Goal: Task Accomplishment & Management: Manage account settings

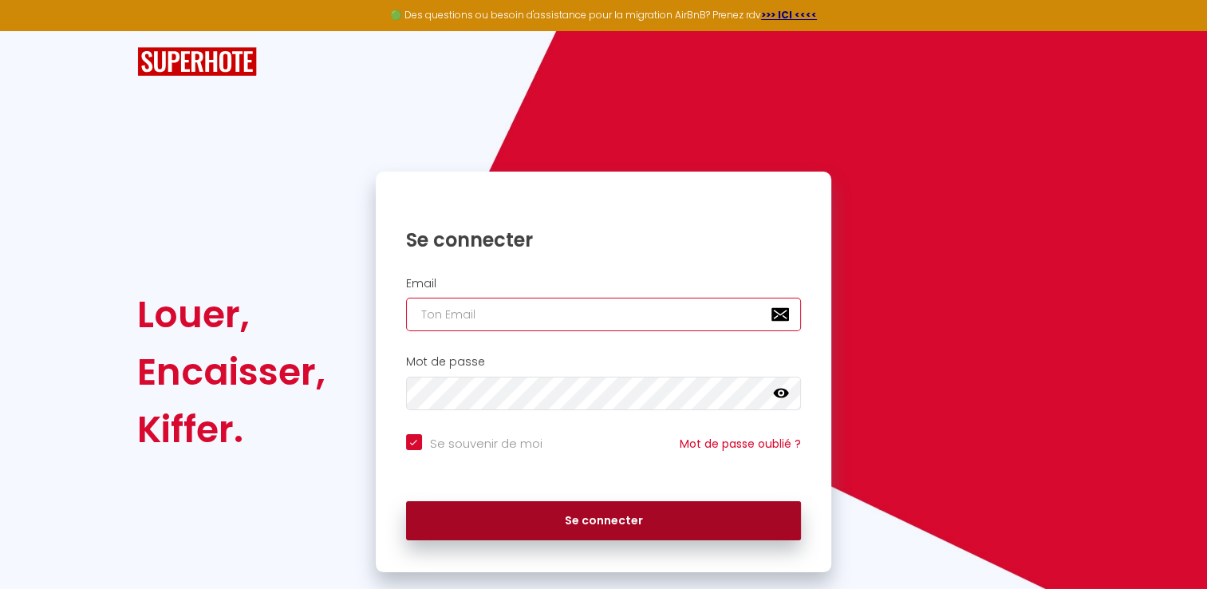
type input "contact@eastkeys.fr"
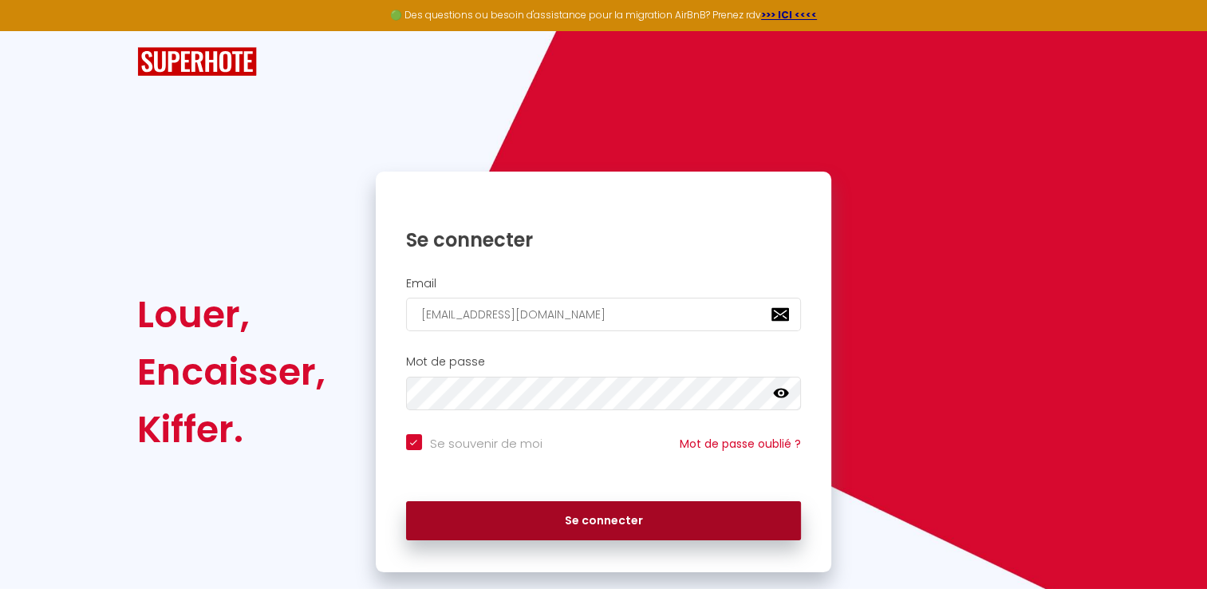
click at [515, 515] on button "Se connecter" at bounding box center [604, 521] width 396 height 40
checkbox input "true"
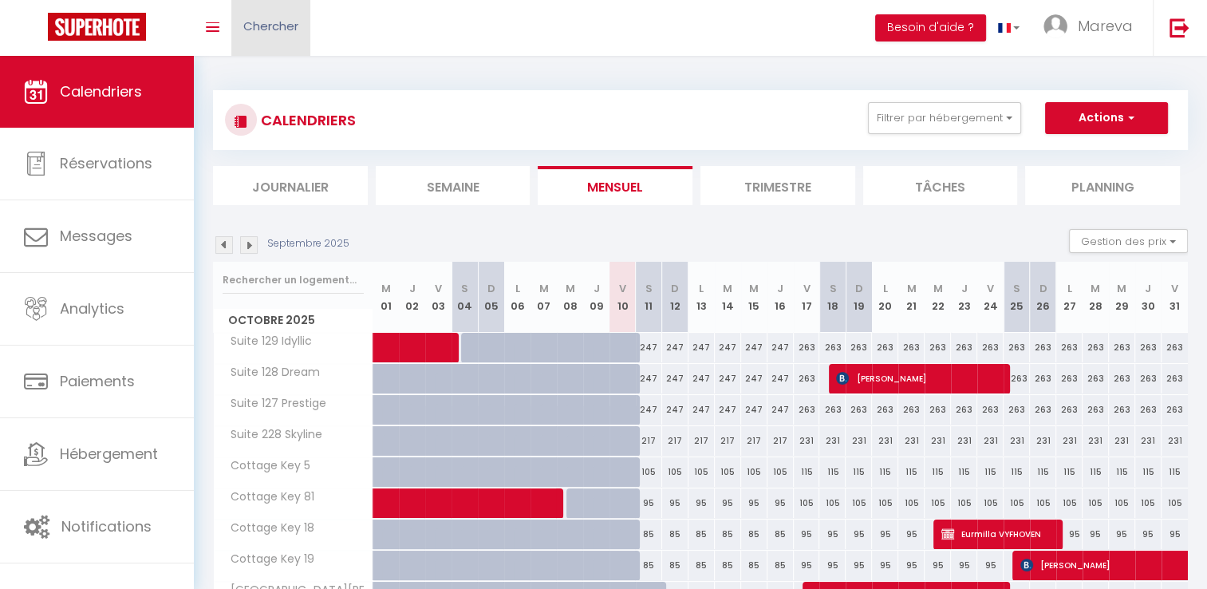
click at [255, 30] on span "Chercher" at bounding box center [270, 26] width 55 height 17
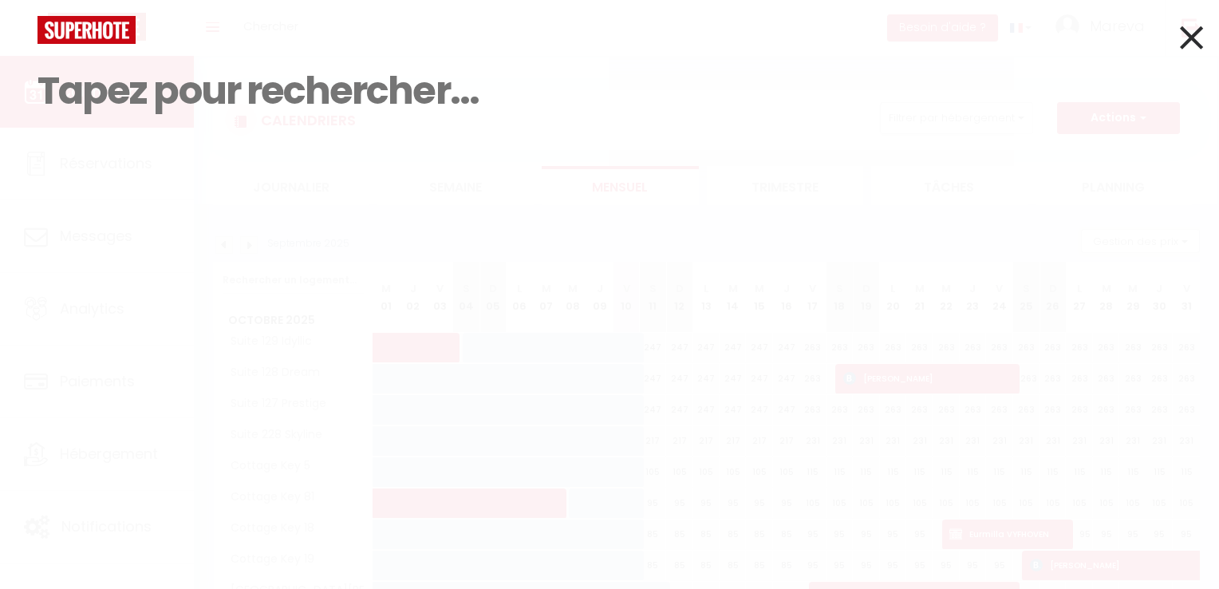
paste input "VYFHOVEN"
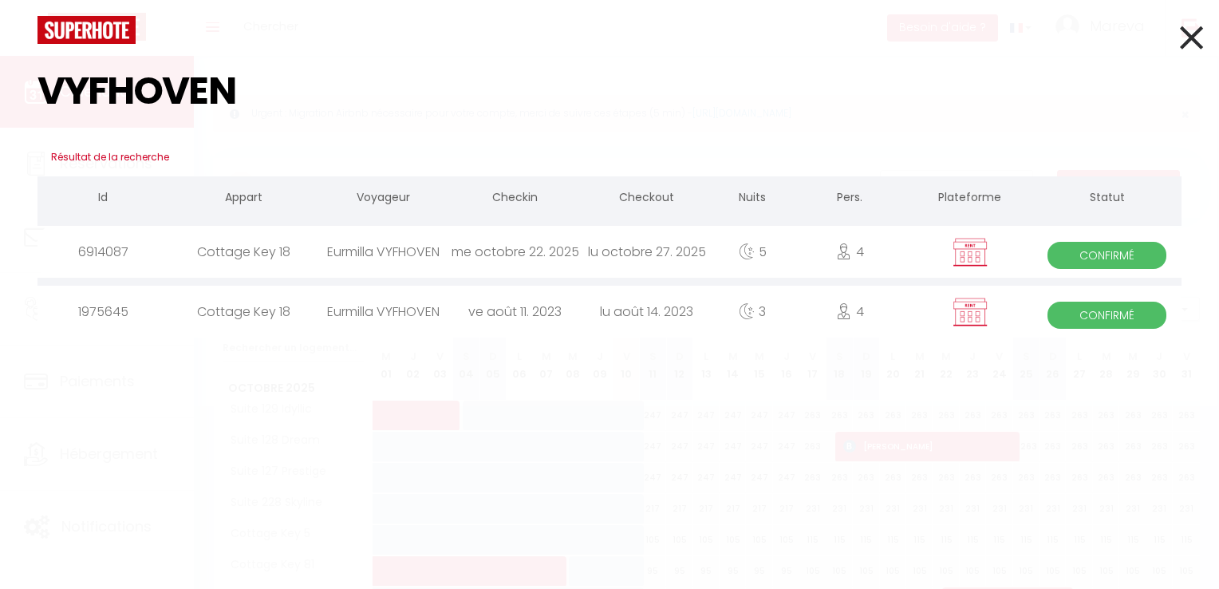
type input "VYFHOVEN"
click at [656, 251] on div "lu octobre 27. 2025" at bounding box center [647, 252] width 132 height 52
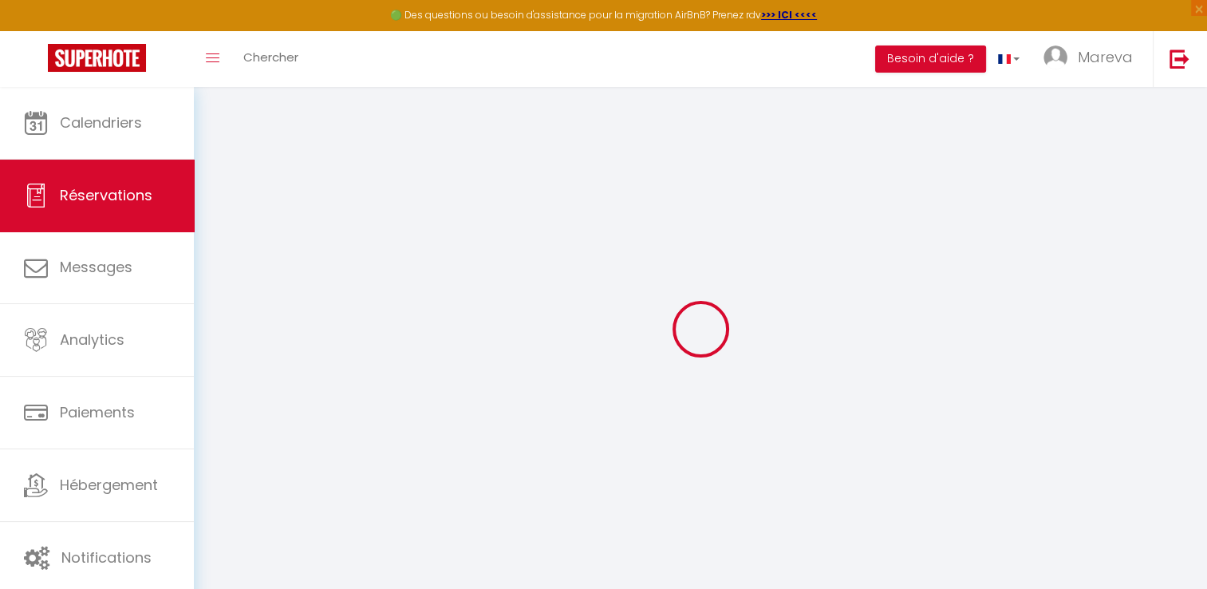
select select
checkbox input "false"
select select
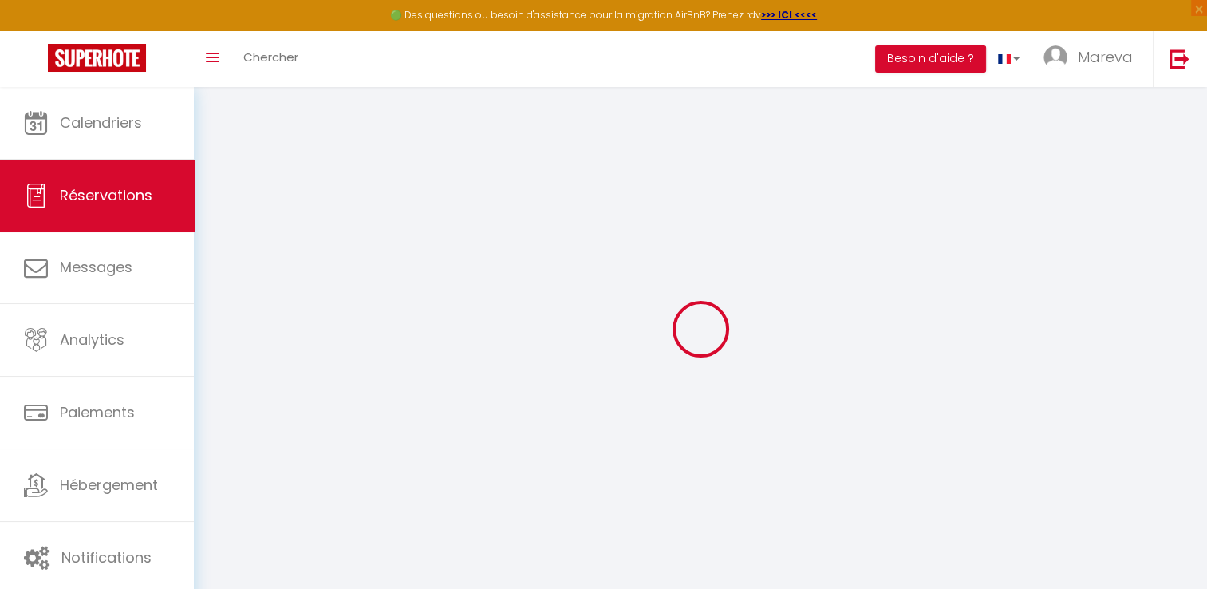
checkbox input "false"
type input "100"
select select
checkbox input "false"
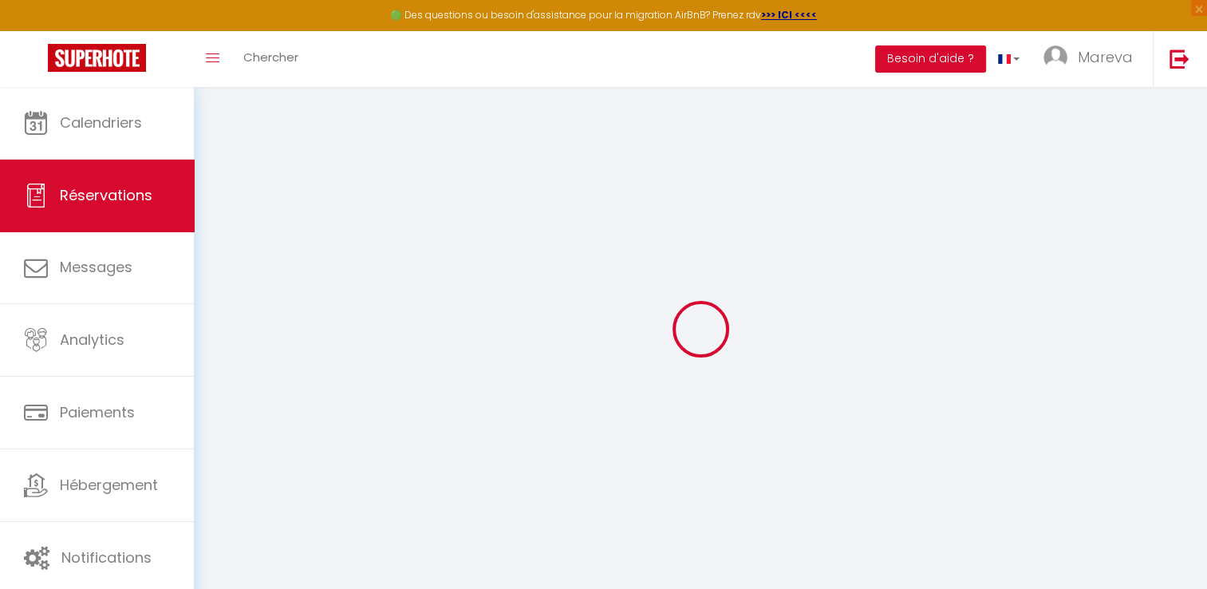
select select
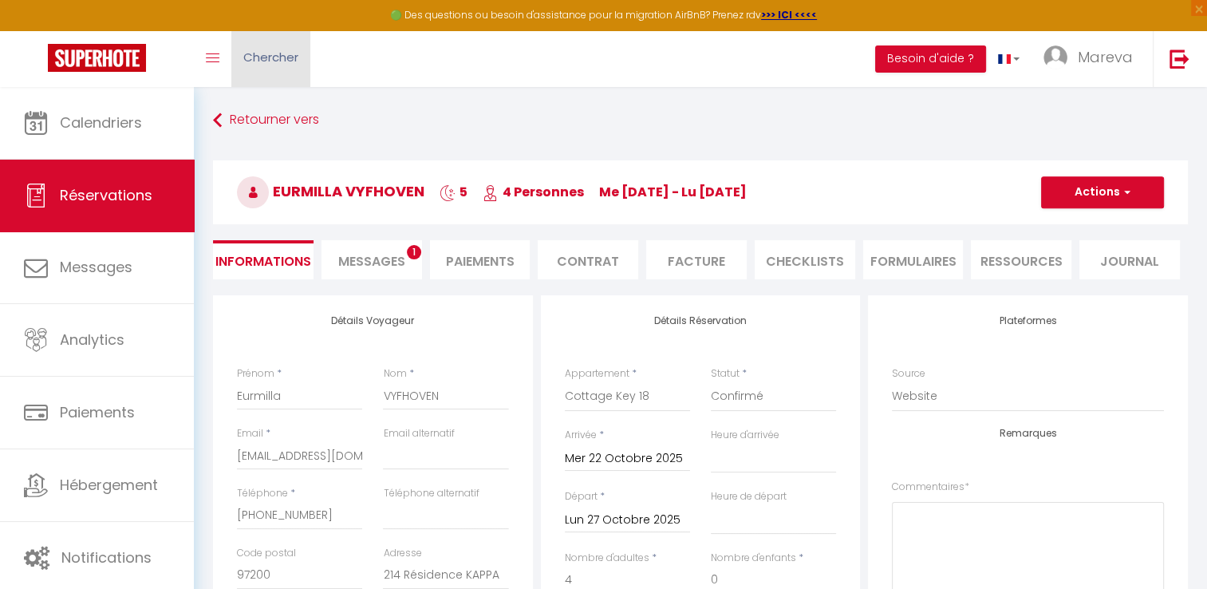
click at [267, 63] on span "Chercher" at bounding box center [270, 57] width 55 height 17
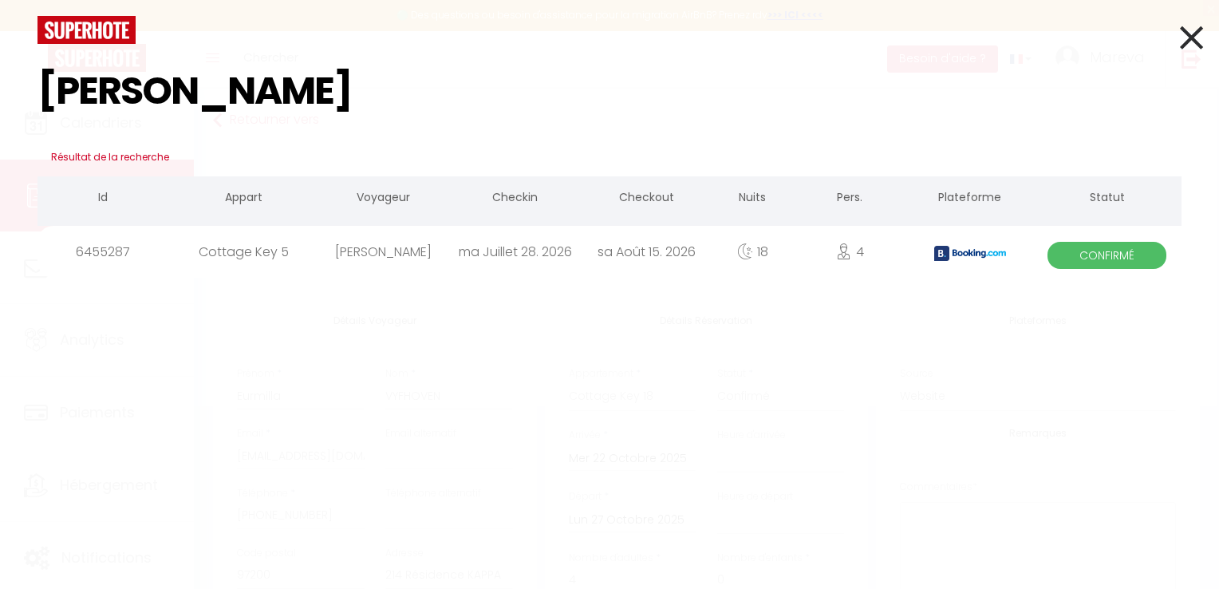
type input "LAGUE"
click at [385, 250] on div "[PERSON_NAME]" at bounding box center [384, 252] width 132 height 52
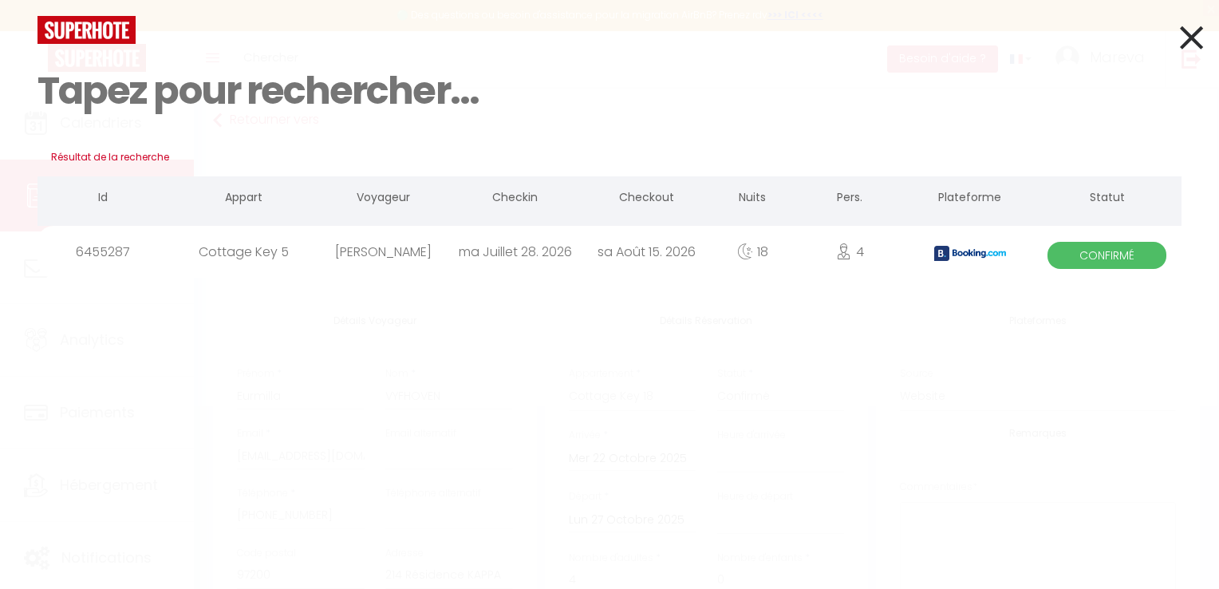
select select
checkbox input "false"
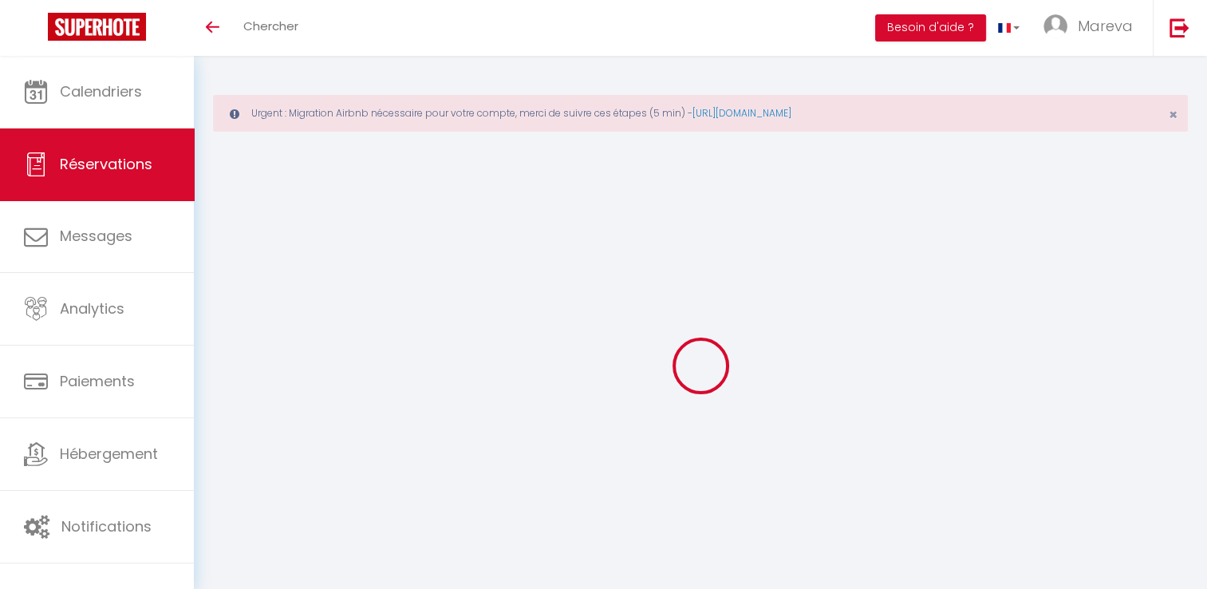
select select
checkbox input "false"
select select
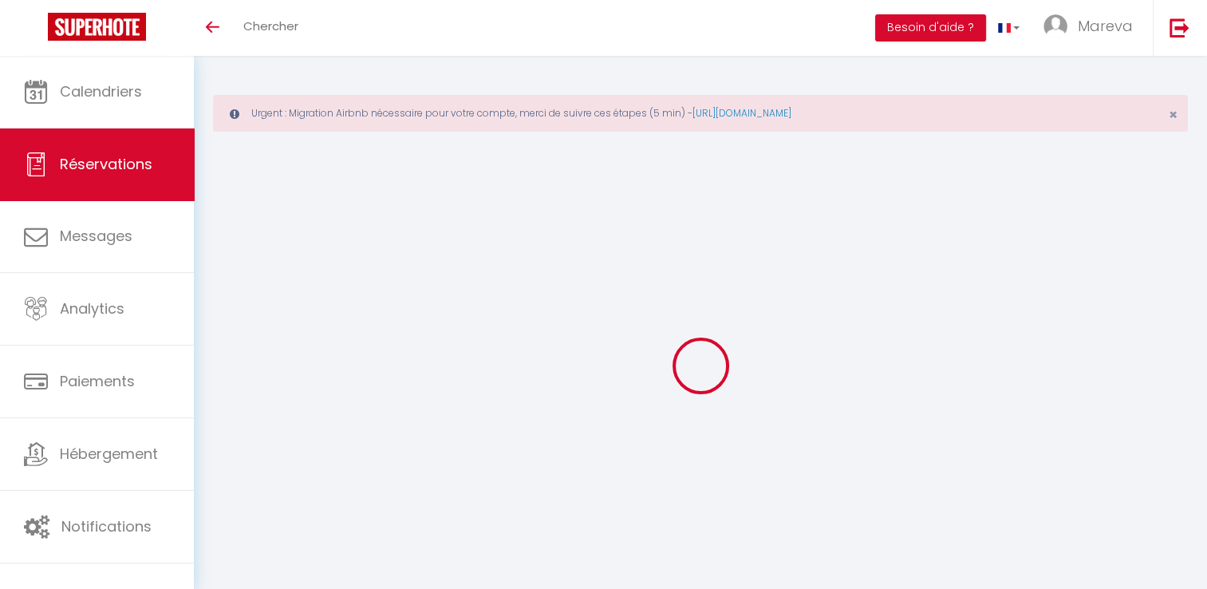
checkbox input "false"
type textarea "** THIS RESERVATION HAS BEEN PRE-PAID ** BOOKING NOTE : Payment charge is EUR 2…"
type input "100"
type input "43.2"
select select
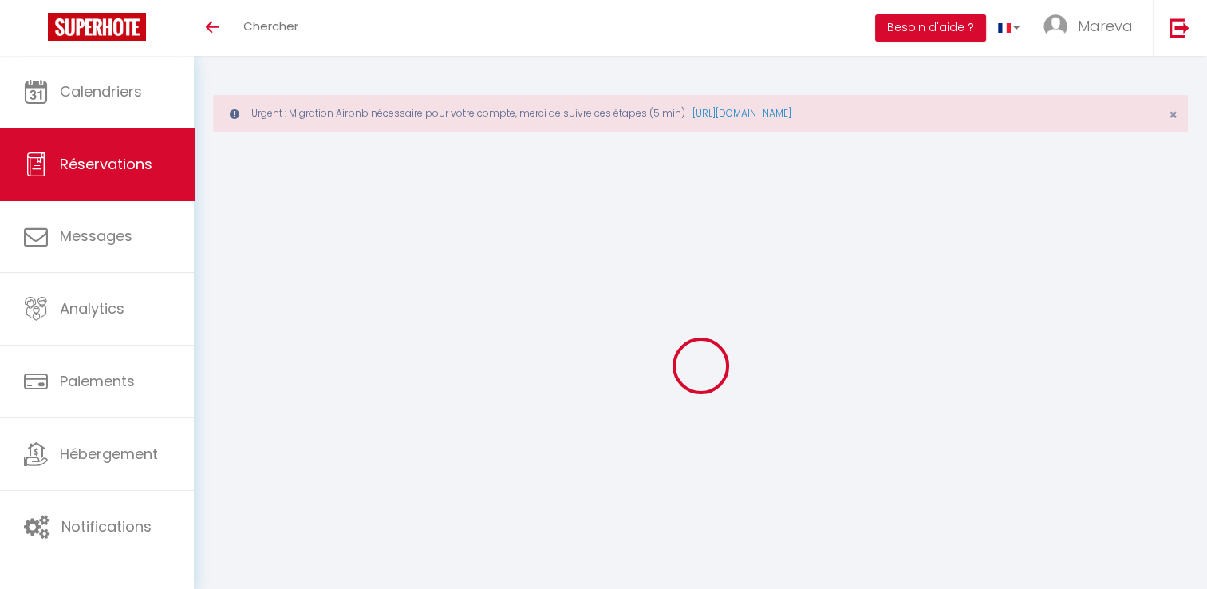
select select
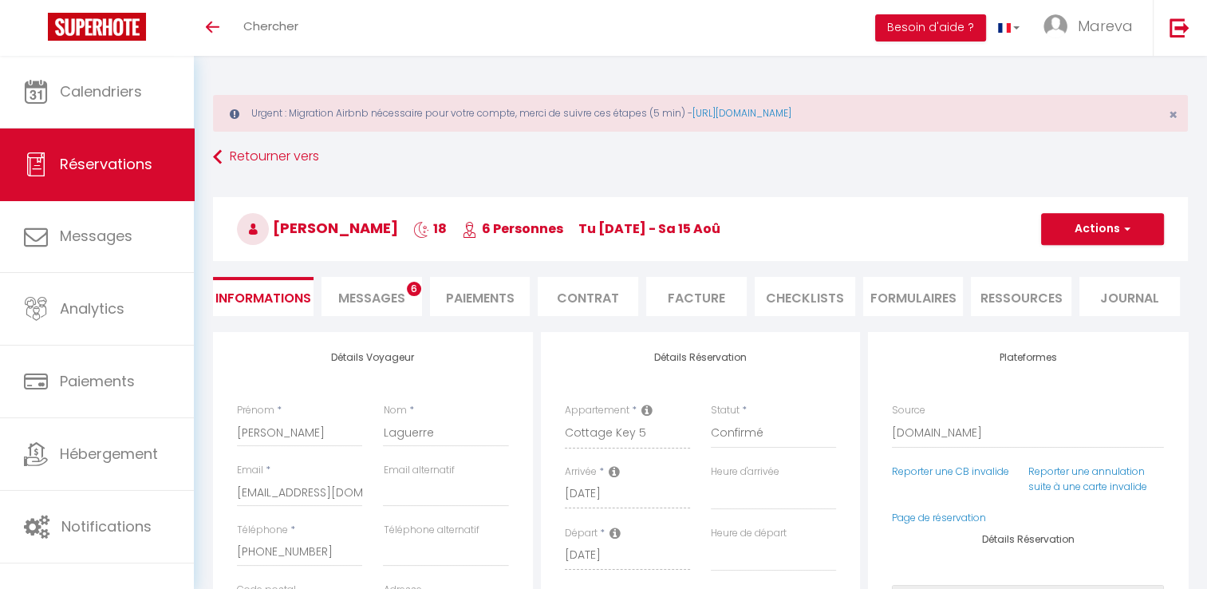
checkbox input "false"
select select
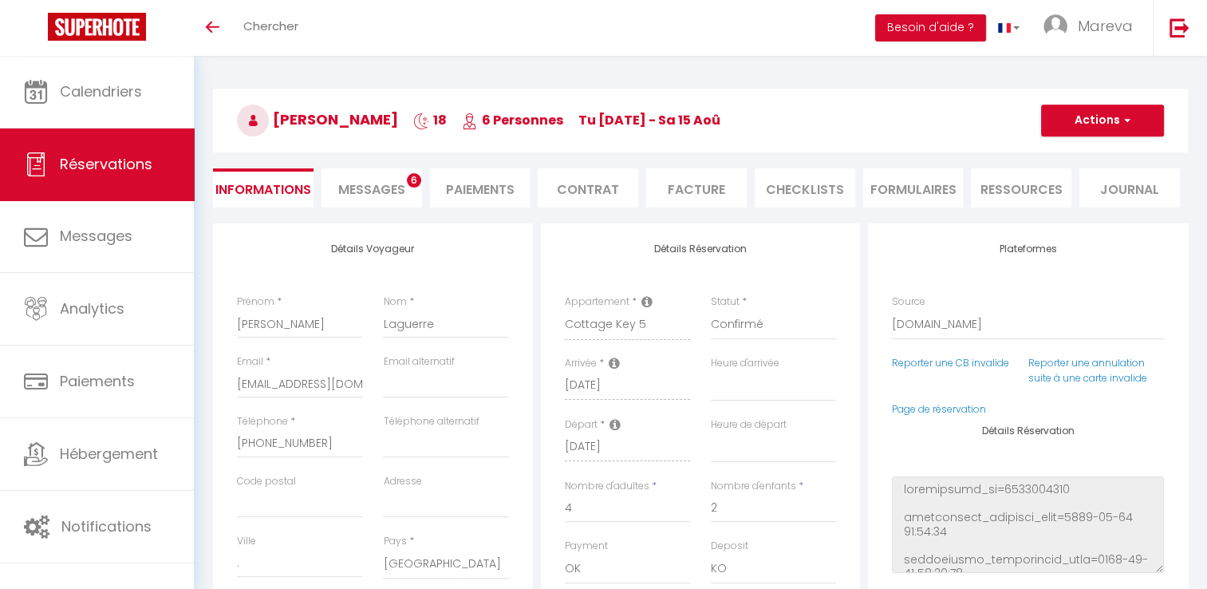
scroll to position [160, 0]
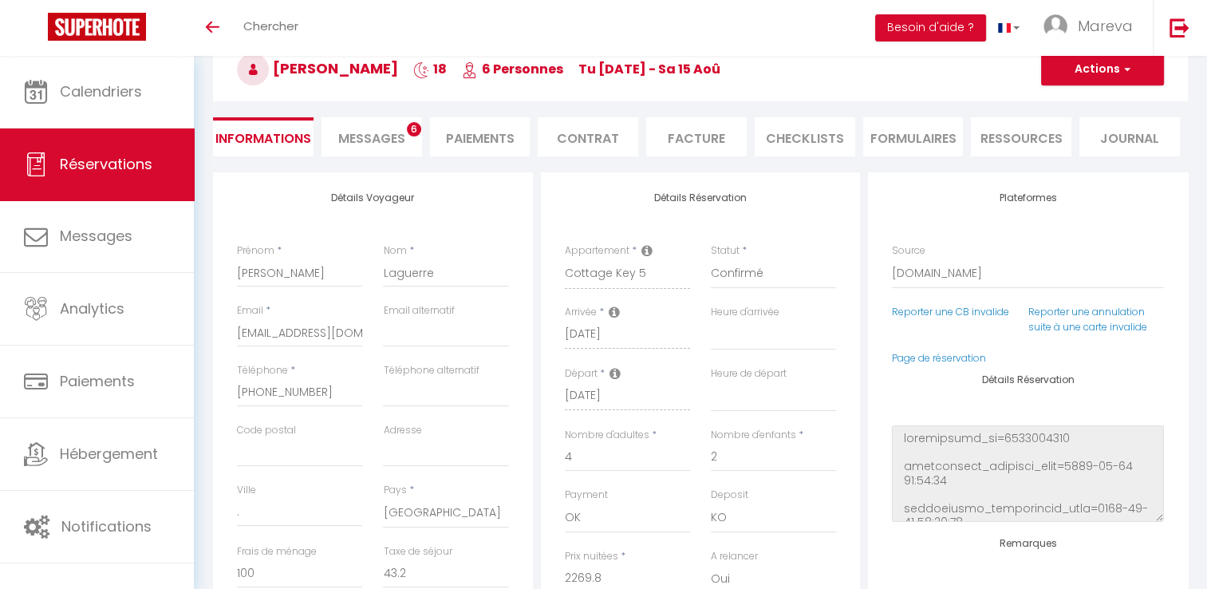
click at [372, 139] on span "Messages" at bounding box center [371, 138] width 67 height 18
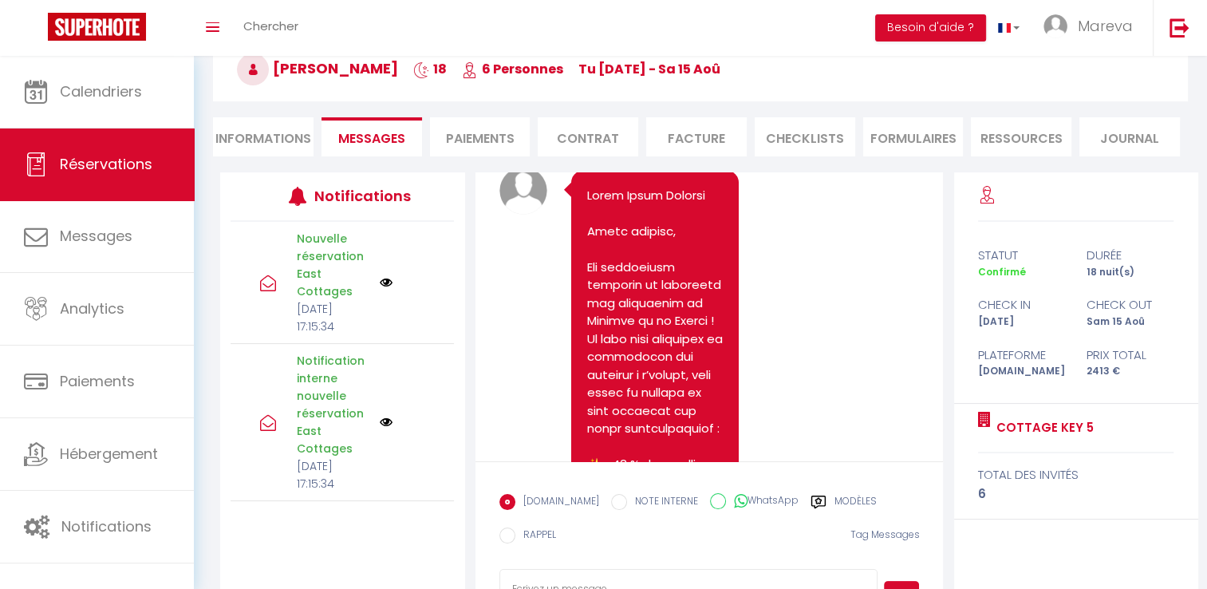
scroll to position [11411, 0]
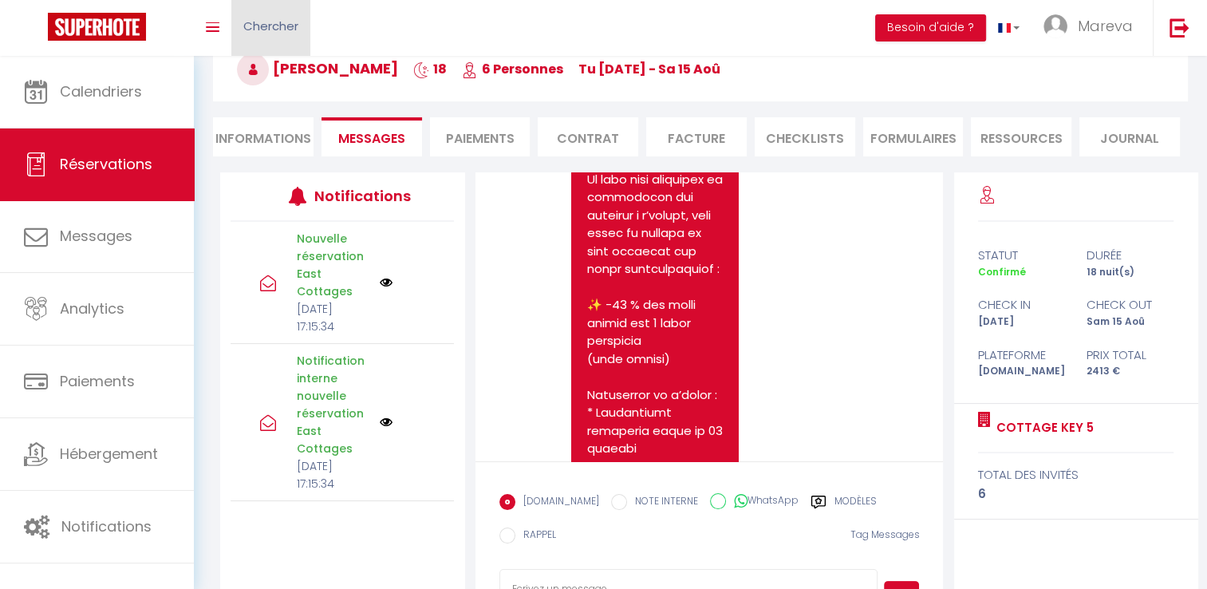
click at [267, 20] on span "Chercher" at bounding box center [270, 26] width 55 height 17
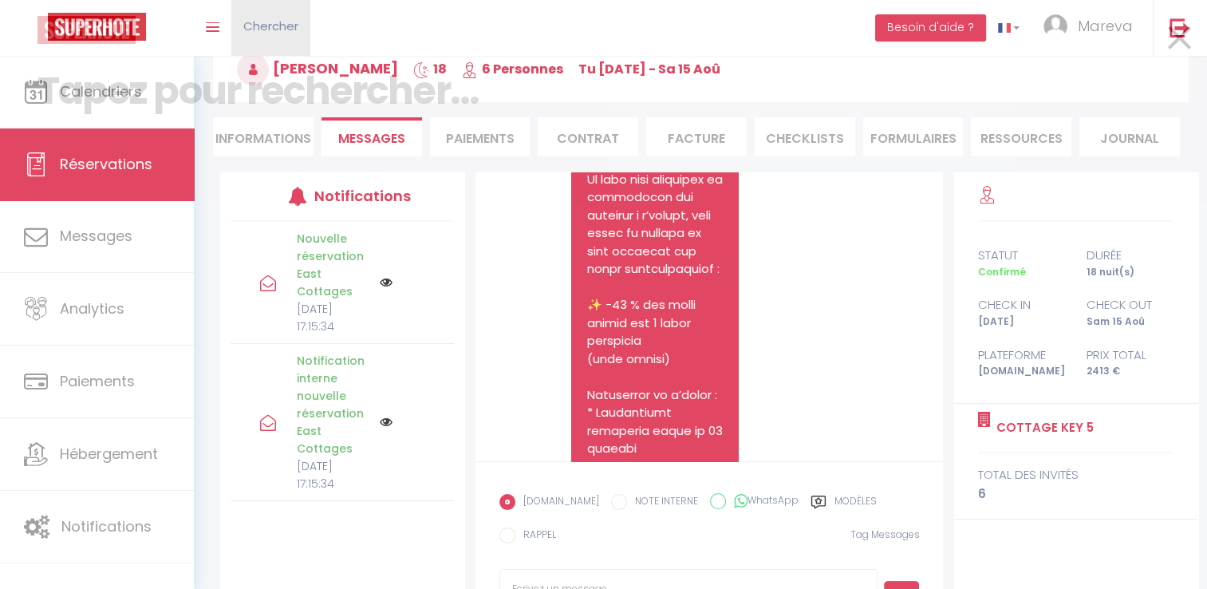
scroll to position [11194, 0]
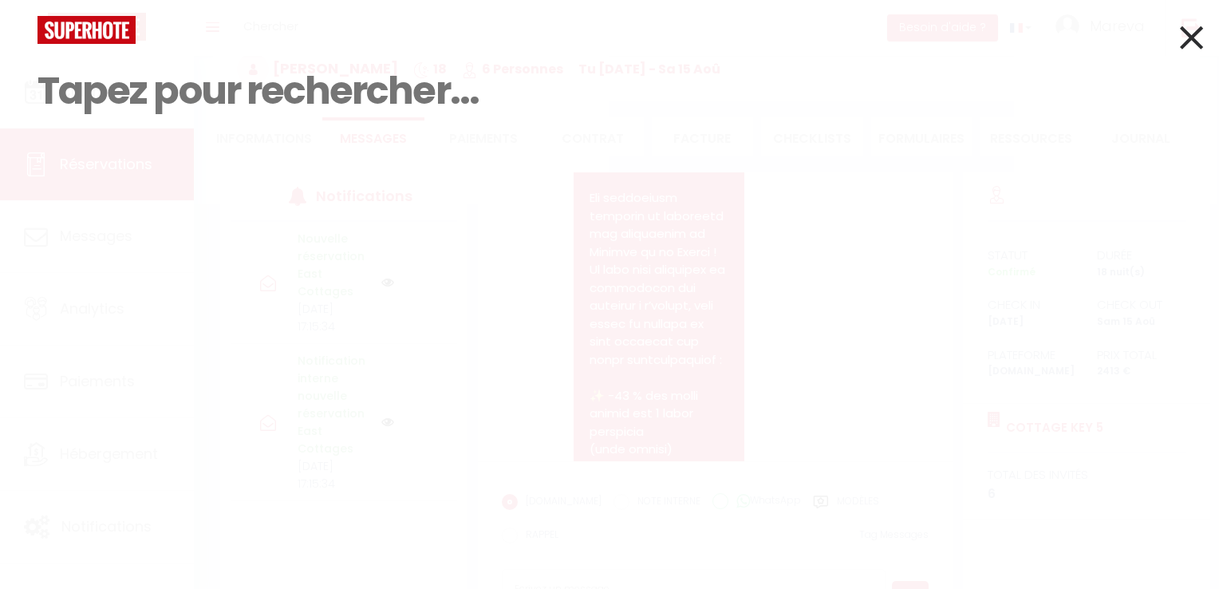
paste input "V"
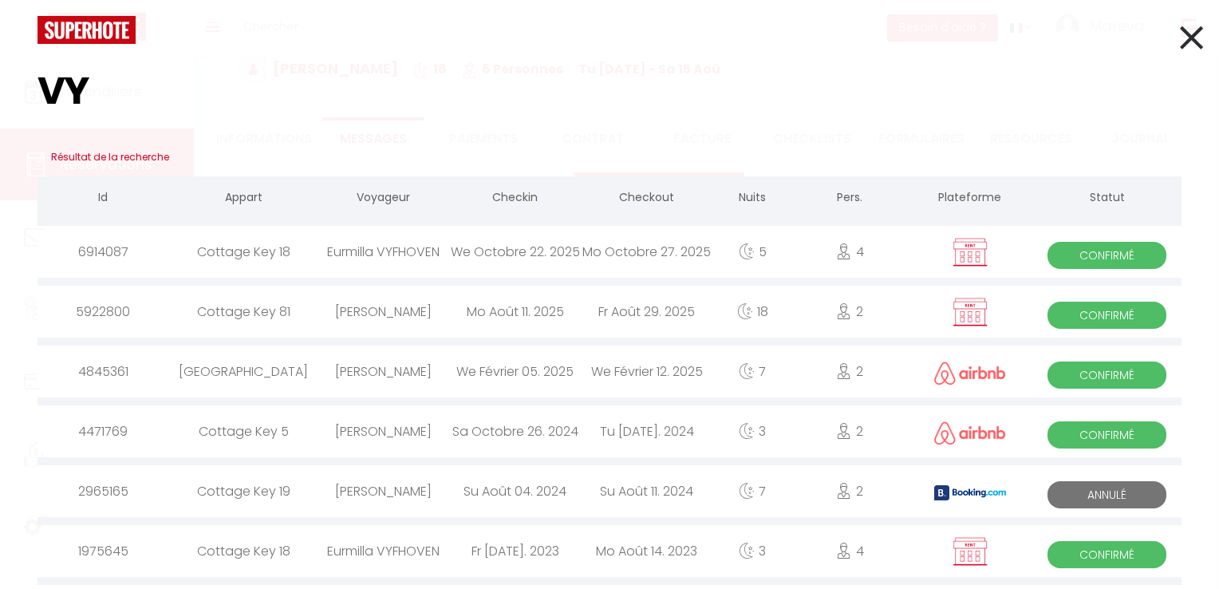
type input "VY"
click at [409, 254] on div "Eurmilla VYFHOVEN" at bounding box center [384, 252] width 132 height 52
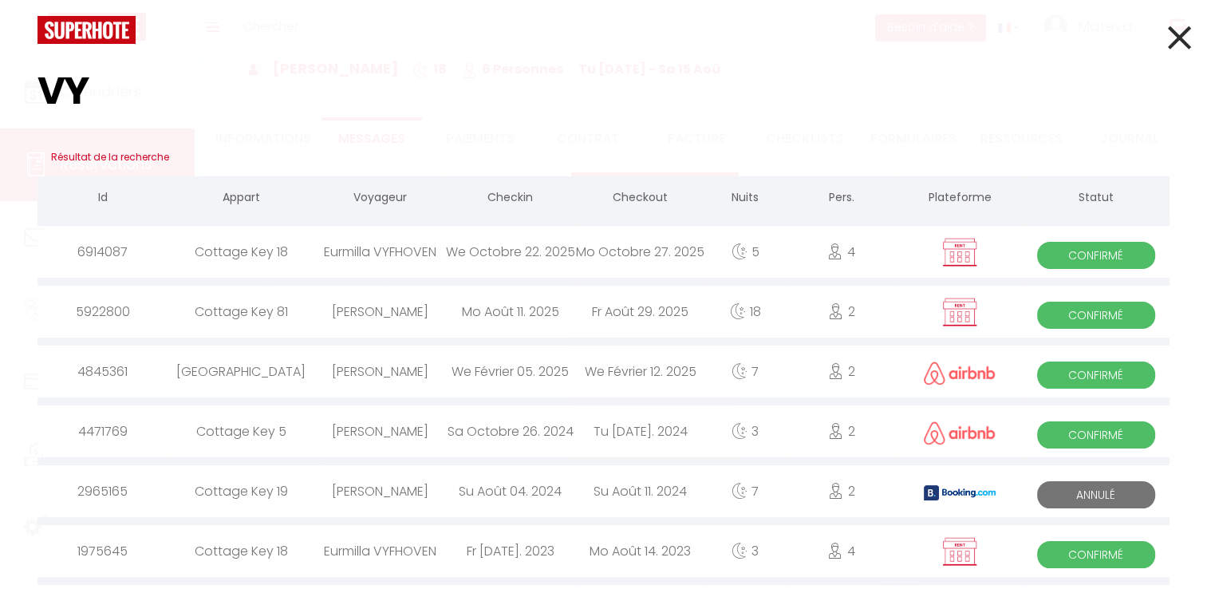
select select
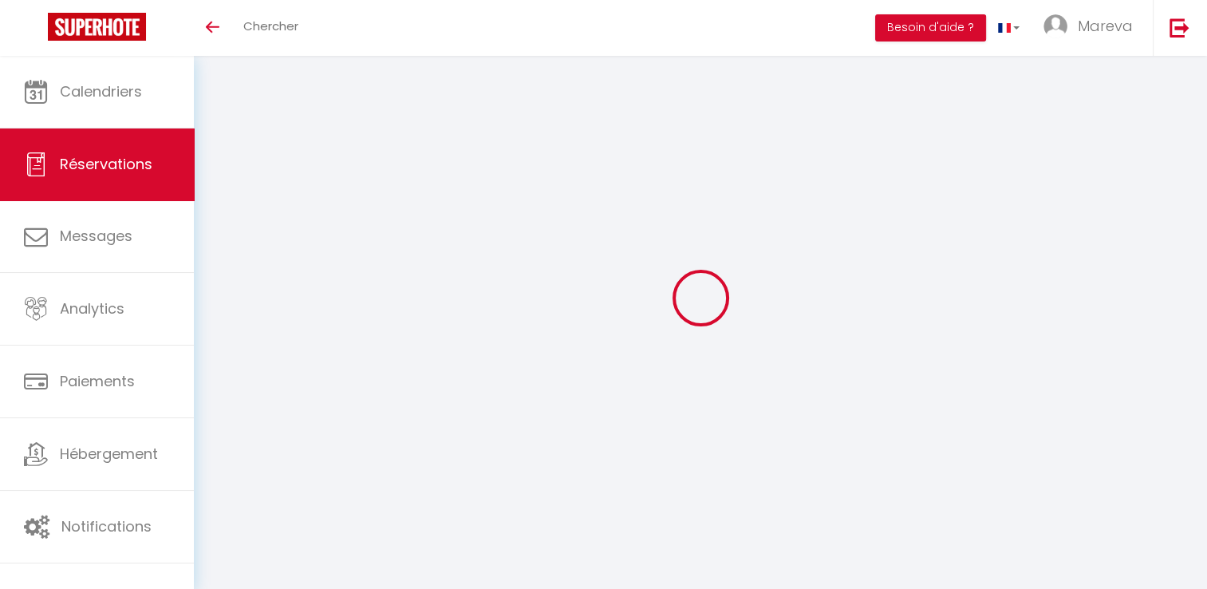
scroll to position [56, 0]
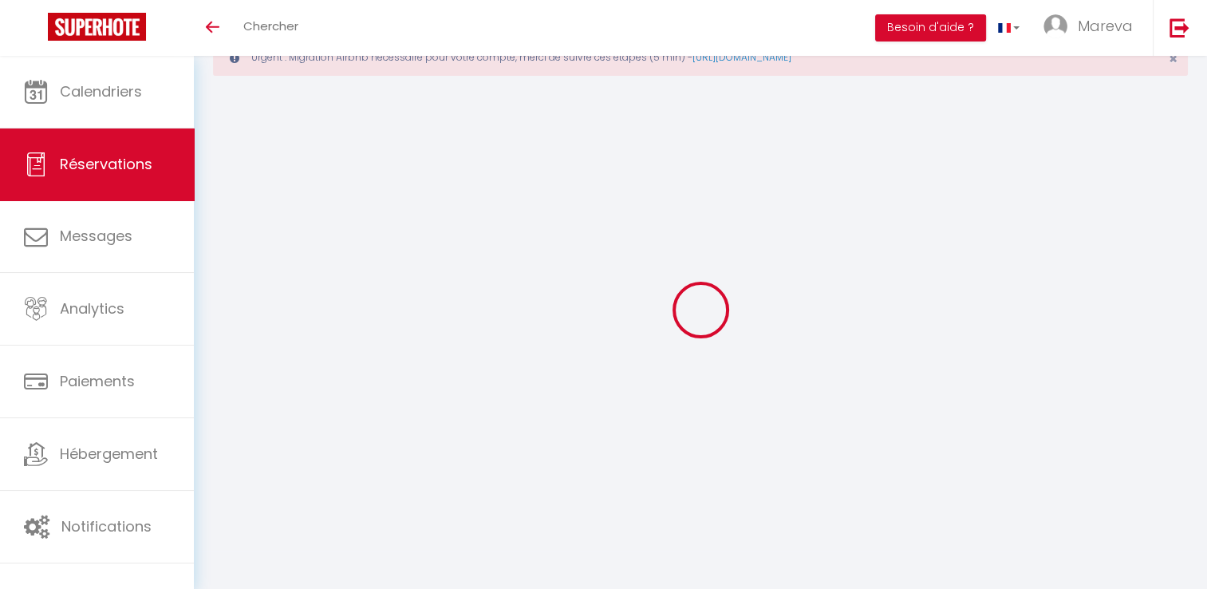
select select "cleaning"
select select
checkbox input "false"
type input "100"
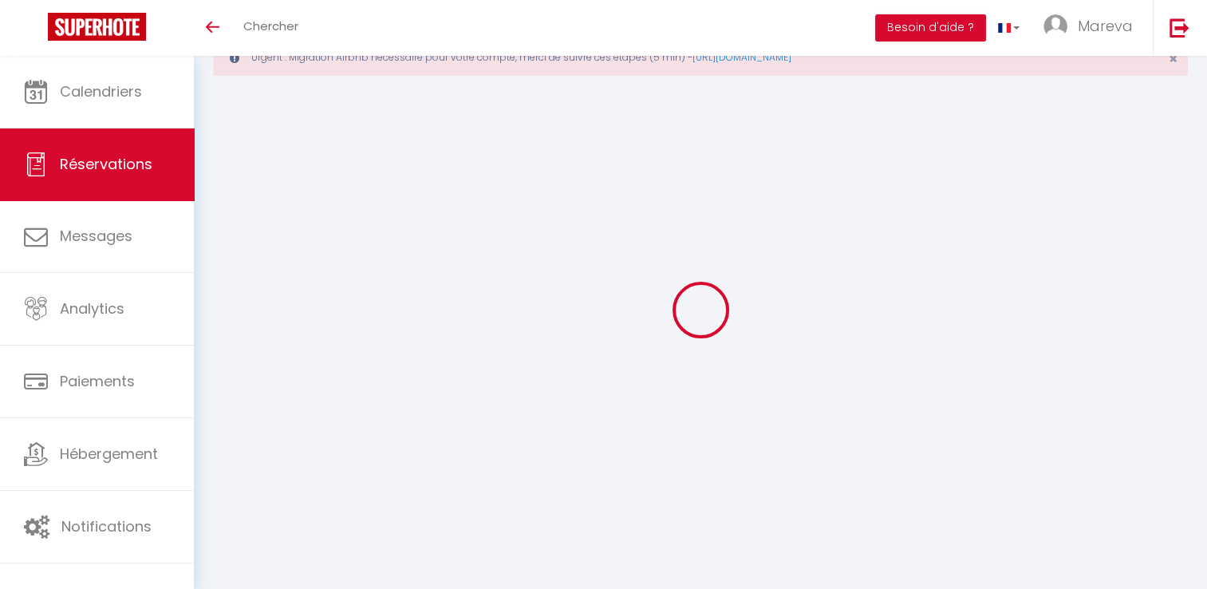
select select
checkbox input "false"
select select
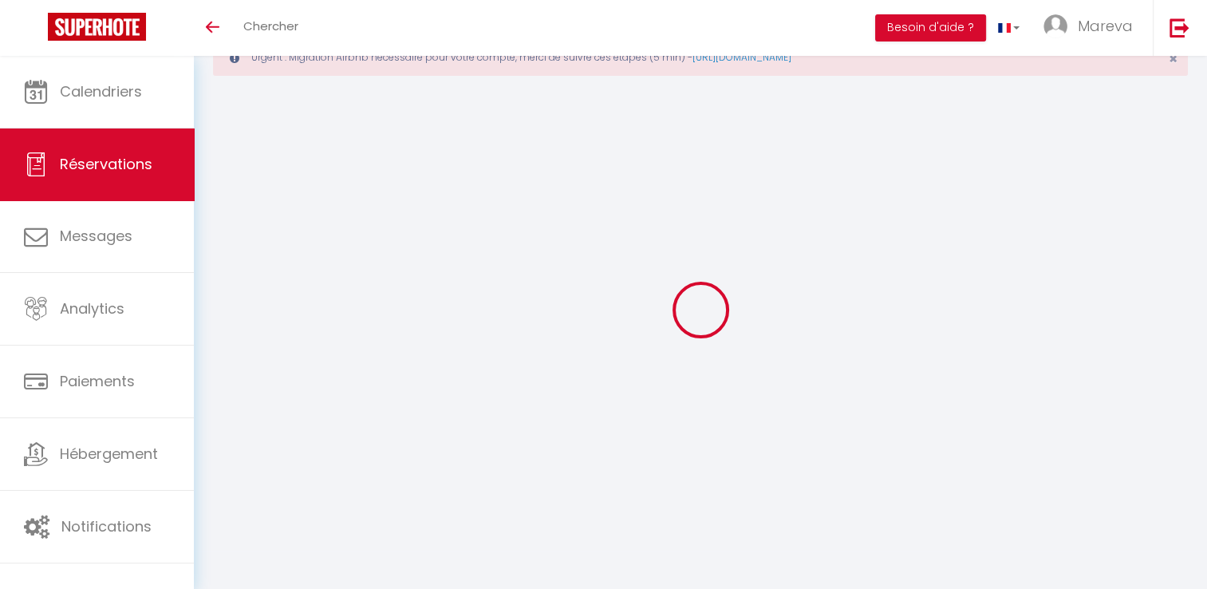
select select
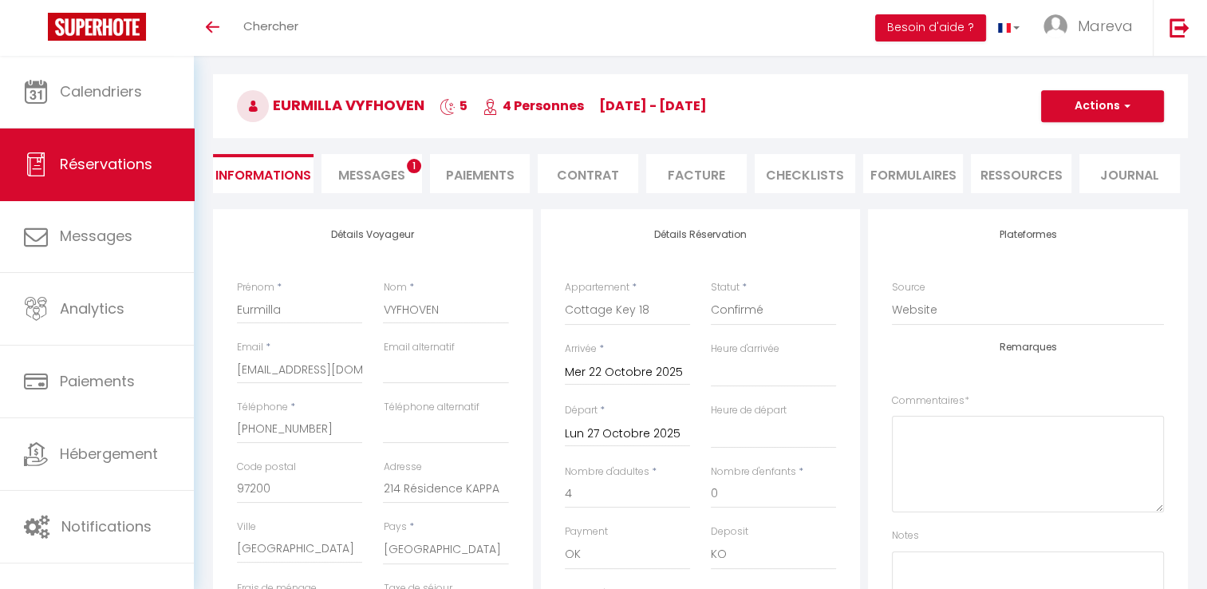
click at [689, 167] on li "Facture" at bounding box center [696, 173] width 101 height 39
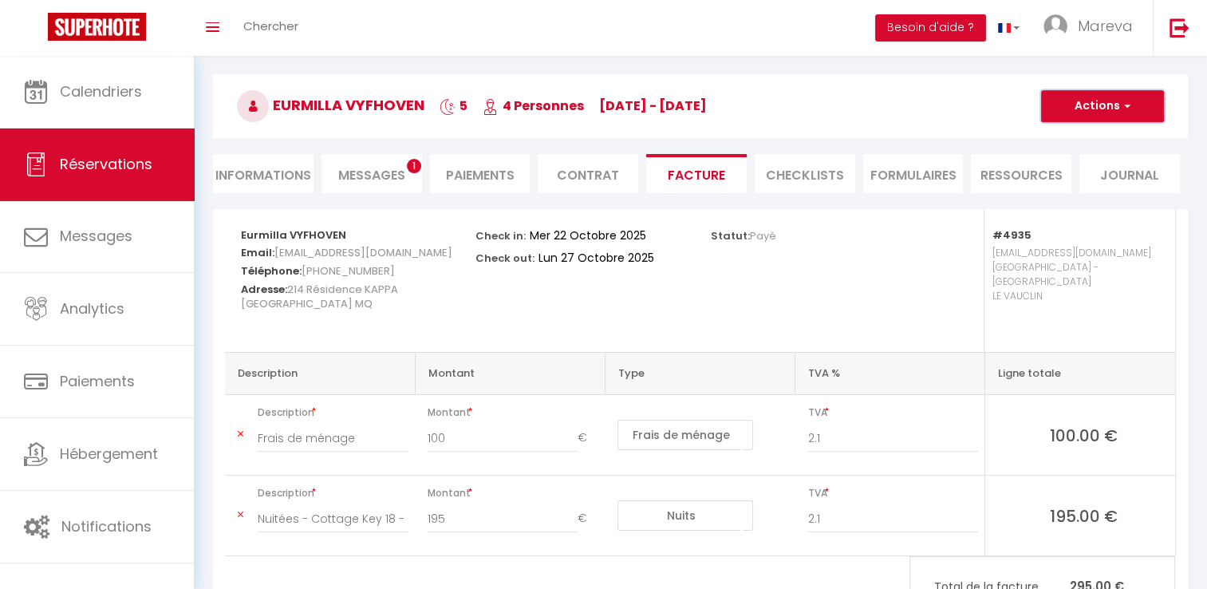
click at [1088, 109] on button "Actions" at bounding box center [1102, 106] width 123 height 32
click at [1092, 157] on link "Aperçu et éditer" at bounding box center [1091, 162] width 134 height 21
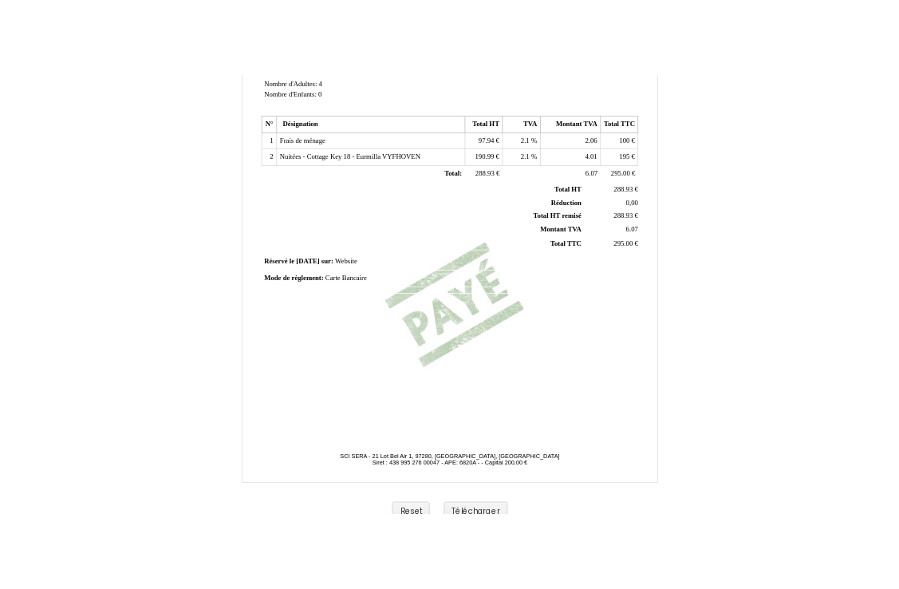
scroll to position [373, 0]
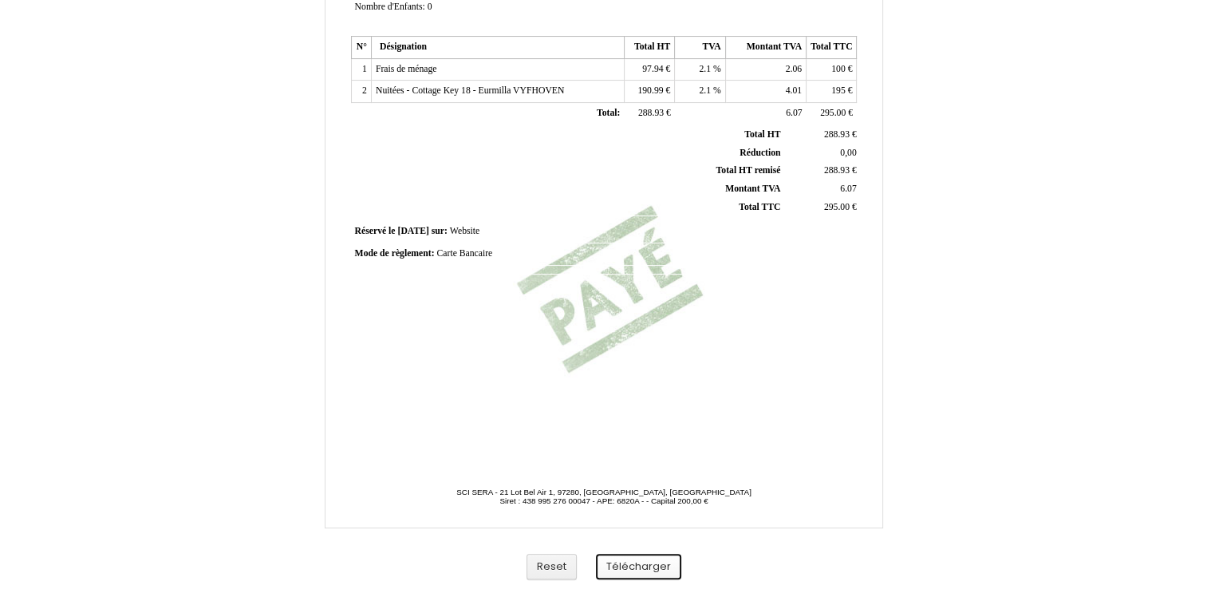
click at [637, 567] on button "Télécharger" at bounding box center [638, 567] width 85 height 26
